Goal: Complete application form

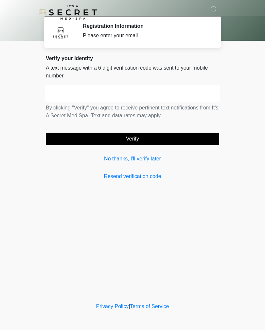
click at [172, 97] on input "text" at bounding box center [132, 93] width 173 height 16
type input "*"
type input "******"
click at [182, 146] on div "Verify your identity A text message with a 6 digit verification code was sent t…" at bounding box center [132, 117] width 173 height 125
click at [136, 142] on button "Verify" at bounding box center [132, 139] width 173 height 12
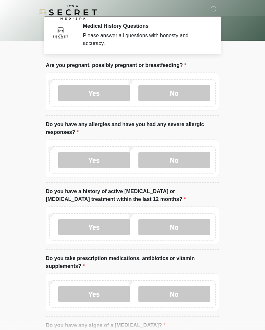
click at [185, 93] on label "No" at bounding box center [174, 93] width 72 height 16
click at [192, 160] on label "No" at bounding box center [174, 160] width 72 height 16
click at [195, 231] on label "No" at bounding box center [174, 227] width 72 height 16
click at [185, 297] on label "No" at bounding box center [174, 294] width 72 height 16
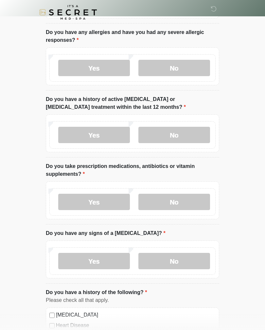
scroll to position [110, 0]
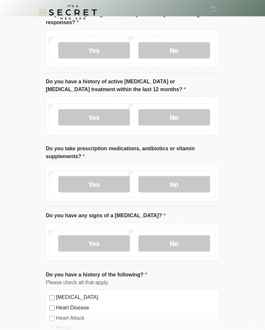
click at [199, 247] on label "No" at bounding box center [174, 243] width 72 height 16
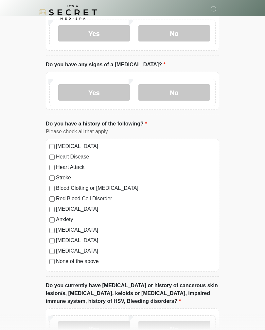
scroll to position [264, 0]
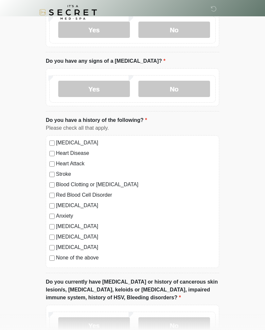
click at [92, 259] on label "None of the above" at bounding box center [136, 258] width 160 height 8
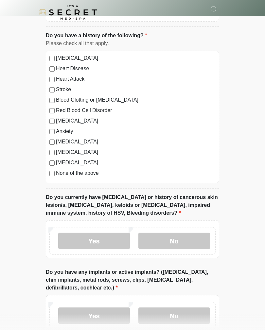
scroll to position [350, 0]
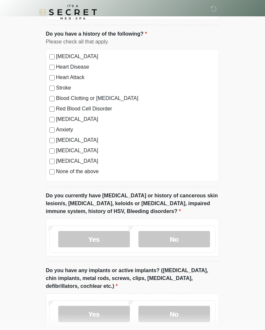
click at [193, 236] on label "No" at bounding box center [174, 239] width 72 height 16
click at [190, 321] on label "No" at bounding box center [174, 314] width 72 height 16
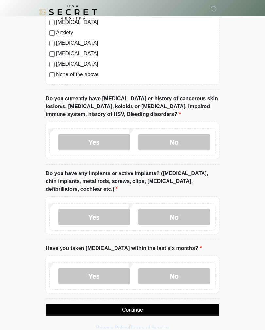
scroll to position [458, 0]
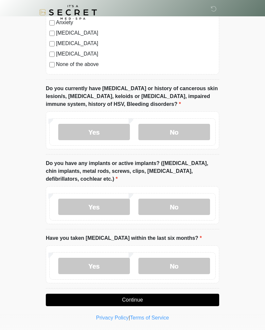
click at [188, 272] on label "No" at bounding box center [174, 266] width 72 height 16
click at [202, 304] on button "Continue" at bounding box center [132, 300] width 173 height 12
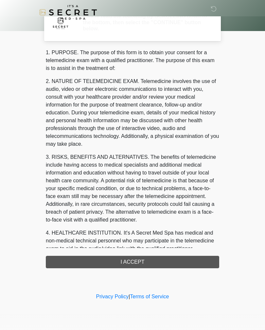
scroll to position [0, 0]
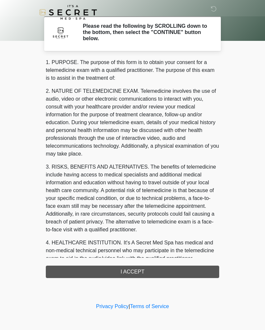
click at [187, 273] on div "1. PURPOSE. The purpose of this form is to obtain your consent for a telemedici…" at bounding box center [132, 169] width 173 height 220
click at [179, 273] on div "1. PURPOSE. The purpose of this form is to obtain your consent for a telemedici…" at bounding box center [132, 169] width 173 height 220
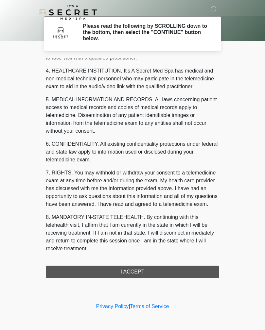
click at [141, 274] on button "I ACCEPT" at bounding box center [132, 272] width 173 height 12
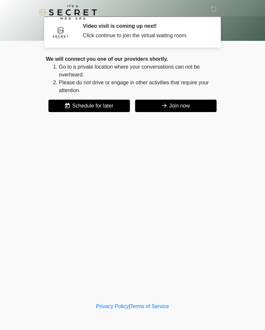
click at [194, 105] on button "Join now" at bounding box center [175, 106] width 81 height 12
